Goal: Information Seeking & Learning: Learn about a topic

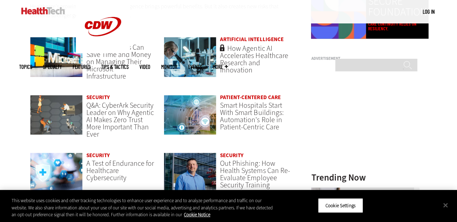
scroll to position [532, 0]
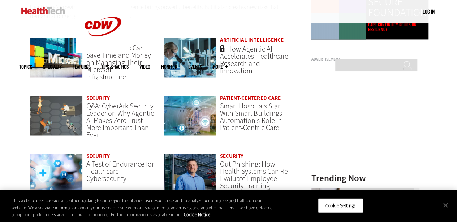
click at [244, 39] on link "Artificial Intelligence" at bounding box center [251, 39] width 63 height 7
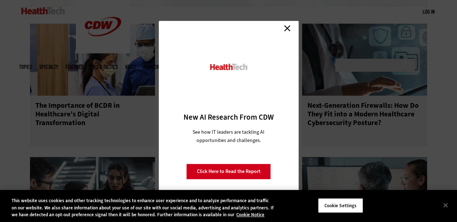
scroll to position [883, 0]
click at [289, 27] on link "Close" at bounding box center [287, 28] width 11 height 11
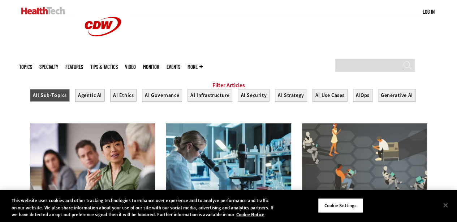
scroll to position [251, 0]
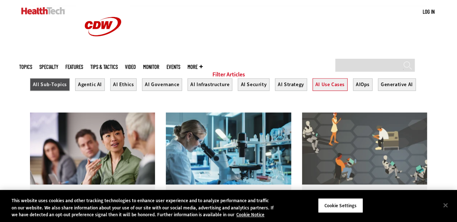
click at [322, 91] on button "AI Use Cases" at bounding box center [329, 84] width 35 height 13
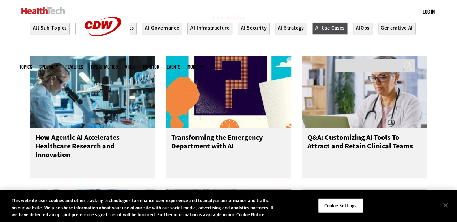
scroll to position [311, 0]
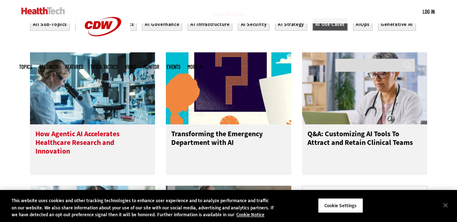
click at [89, 144] on h3 "How Agentic AI Accelerates Healthcare Research and Innovation" at bounding box center [92, 144] width 114 height 29
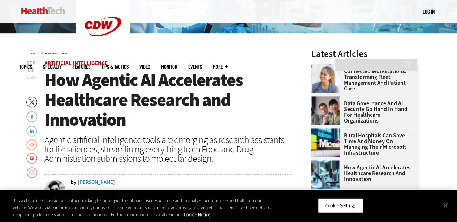
scroll to position [191, 0]
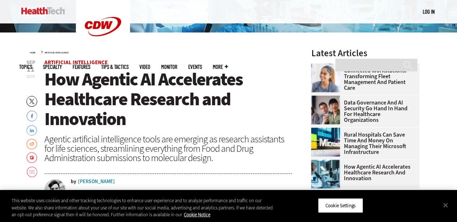
click at [142, 131] on header "[DATE] Twitter Facebook LinkedIn Reddit Flipboard Email Artificial Intelligence…" at bounding box center [168, 137] width 248 height 155
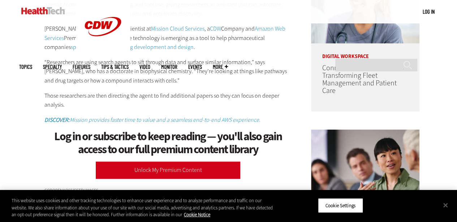
scroll to position [436, 0]
